Goal: Task Accomplishment & Management: Manage account settings

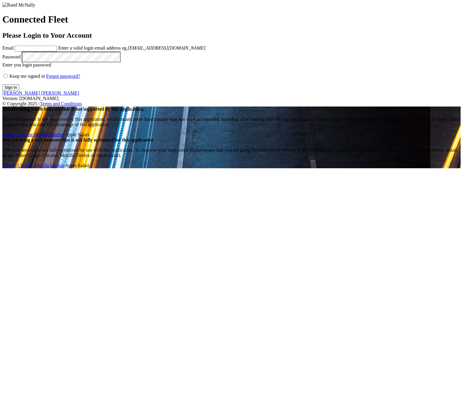
click at [39, 52] on input "Email" at bounding box center [36, 49] width 42 height 6
click at [33, 52] on input "Email" at bounding box center [36, 49] width 42 height 6
type input "**********"
click at [19, 91] on button "Sign in" at bounding box center [10, 87] width 17 height 6
